Goal: Check status: Check status

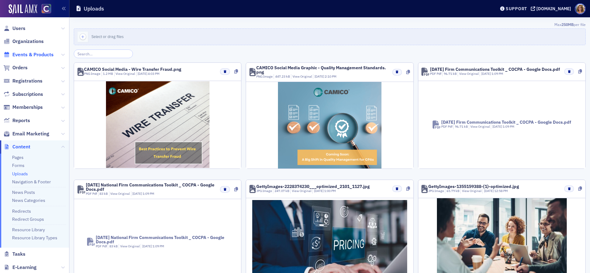
click at [29, 56] on span "Events & Products" at bounding box center [32, 54] width 41 height 7
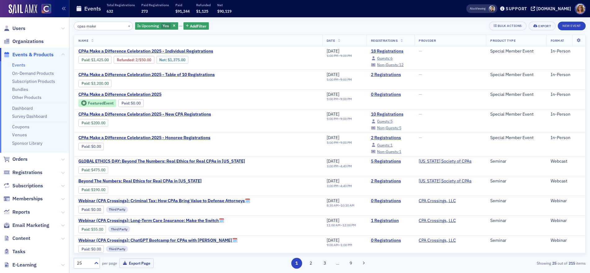
type input "cpas make"
click at [24, 159] on span "Orders" at bounding box center [19, 159] width 15 height 7
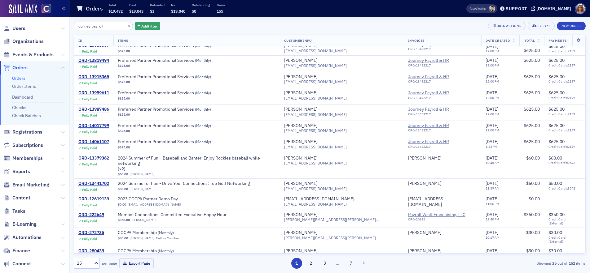
scroll to position [111, 0]
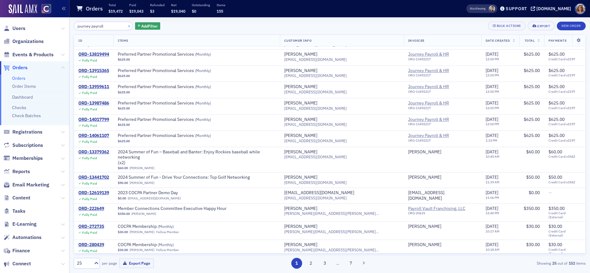
type input "journey payroll"
drag, startPoint x: 121, startPoint y: 25, endPoint x: 105, endPoint y: 25, distance: 16.1
click at [126, 25] on button "×" at bounding box center [129, 26] width 6 height 6
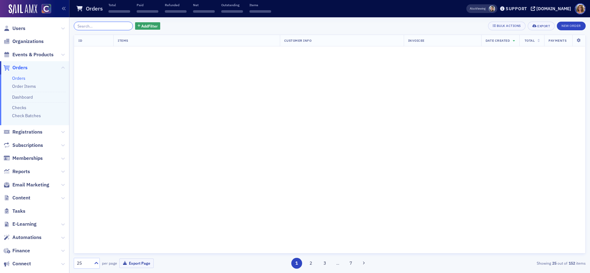
click at [100, 27] on input "search" at bounding box center [103, 26] width 59 height 9
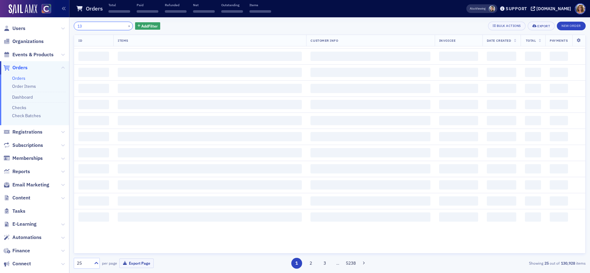
scroll to position [512, 0]
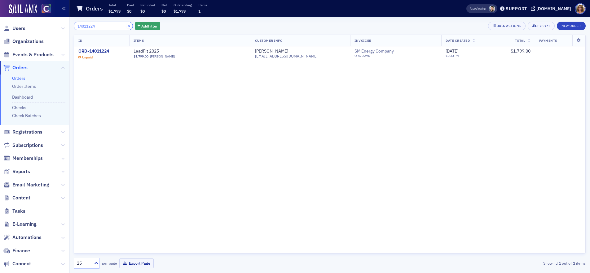
type input "14011224"
click at [126, 27] on button "×" at bounding box center [129, 26] width 6 height 6
